Goal: Information Seeking & Learning: Learn about a topic

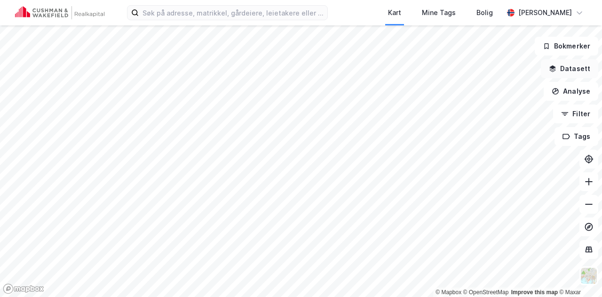
click at [580, 68] on button "Datasett" at bounding box center [569, 68] width 57 height 19
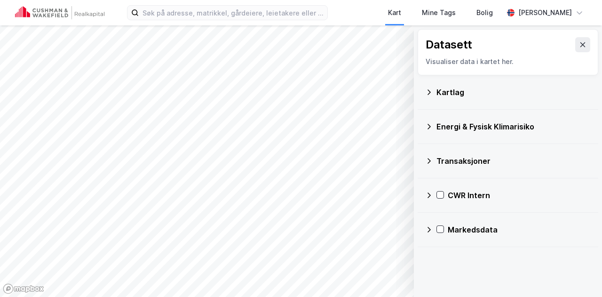
click at [431, 196] on icon at bounding box center [429, 196] width 8 height 8
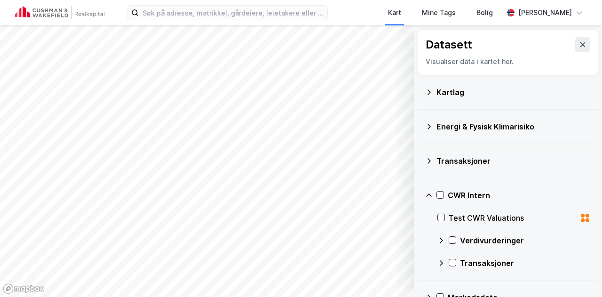
click at [444, 240] on icon at bounding box center [442, 241] width 8 height 8
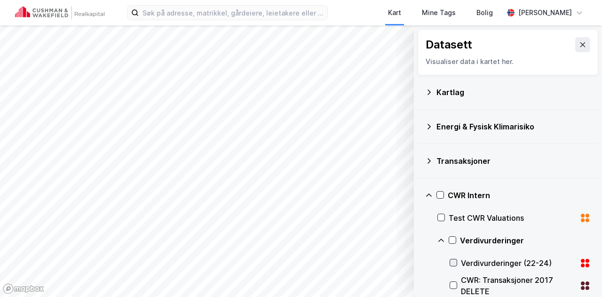
click at [455, 259] on icon at bounding box center [453, 262] width 7 height 7
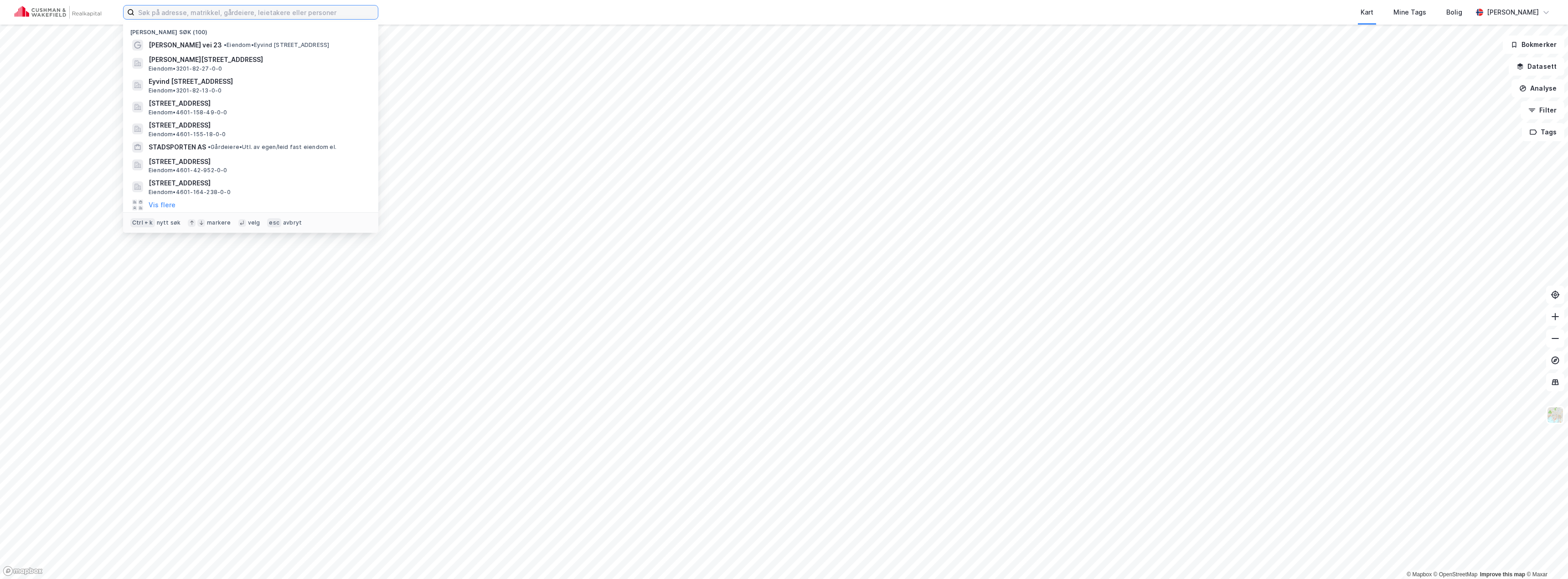
click at [239, 15] on input at bounding box center [256, 13] width 243 height 14
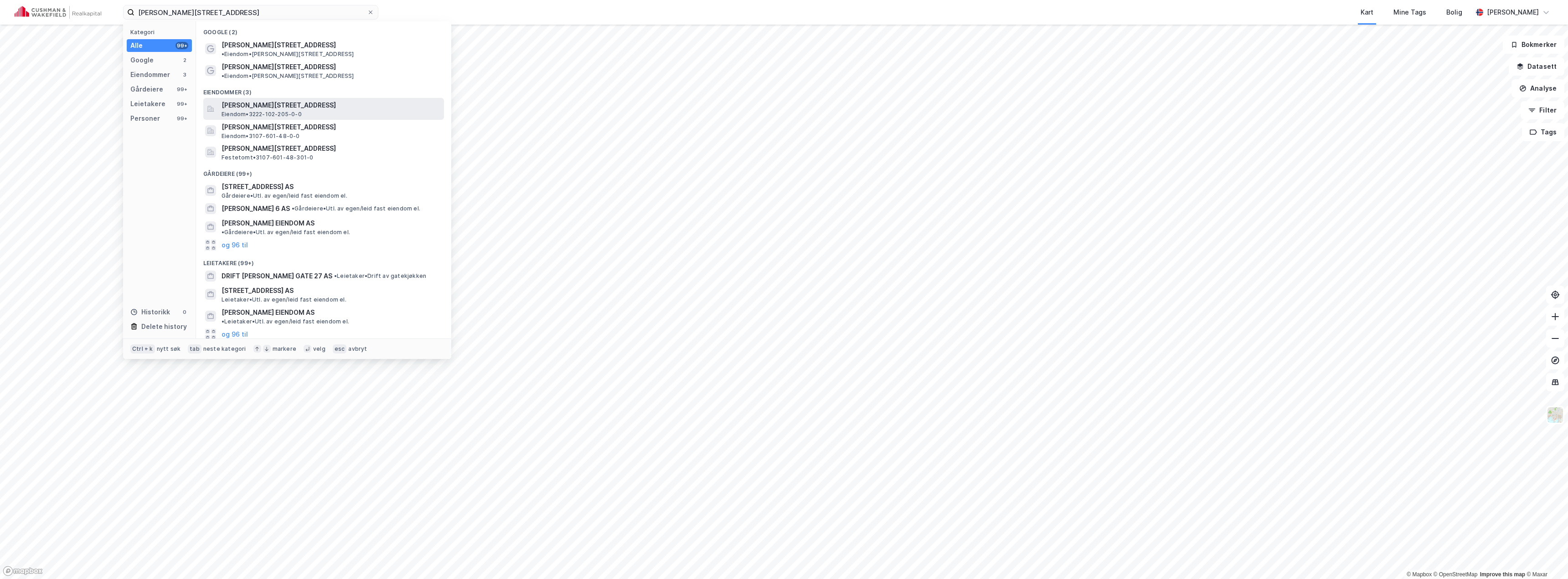
click at [234, 100] on span "Olav Kyrres vei 34, 1461, LØRENSKOG, LØRENSKOG" at bounding box center [331, 105] width 219 height 11
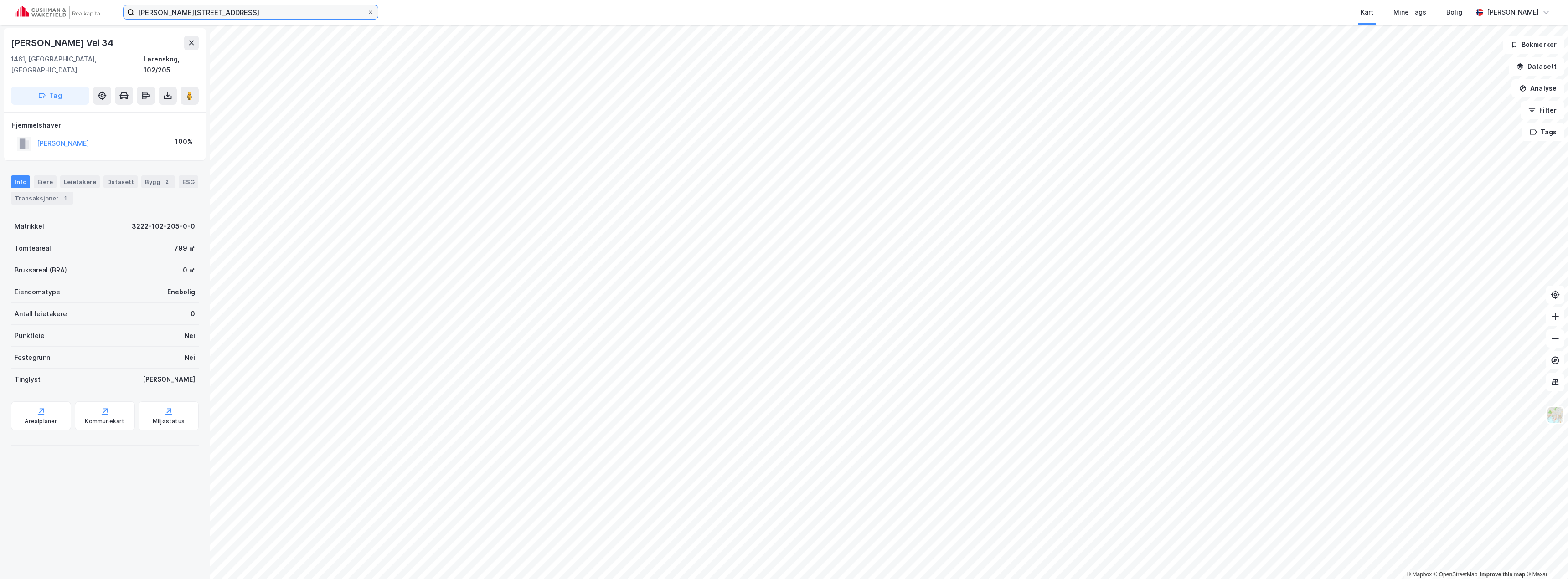
click at [233, 16] on input "olav kyrres gate 34" at bounding box center [251, 13] width 232 height 14
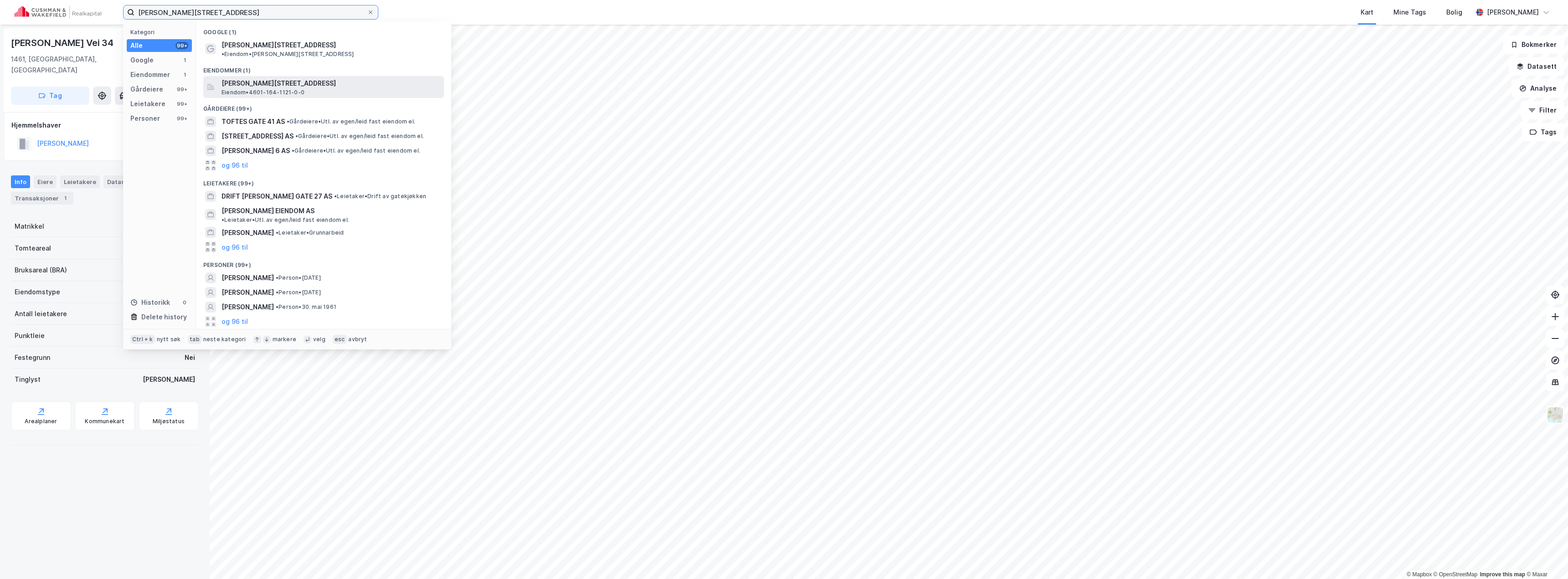
type input "olav kyrres gate 41"
click at [300, 89] on span "Eiendom • 4601-164-1121-0-0" at bounding box center [263, 93] width 83 height 8
